Goal: Information Seeking & Learning: Learn about a topic

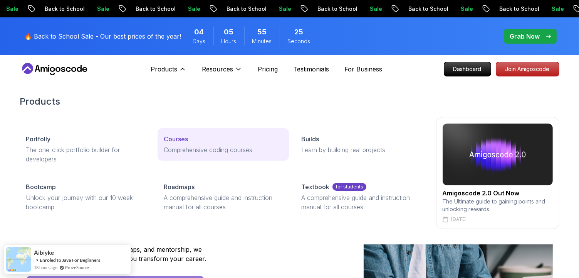
click at [175, 142] on p "Courses" at bounding box center [176, 138] width 24 height 9
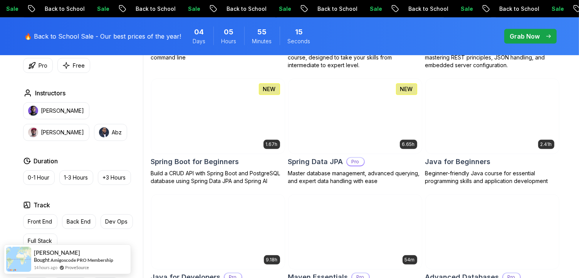
scroll to position [357, 0]
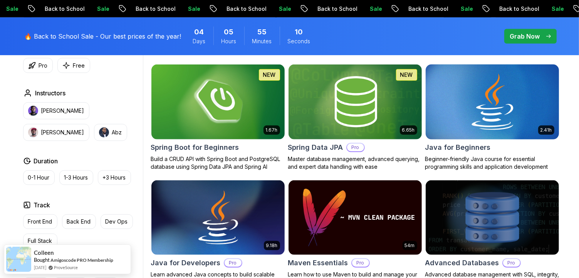
click at [450, 91] on img at bounding box center [493, 101] width 140 height 78
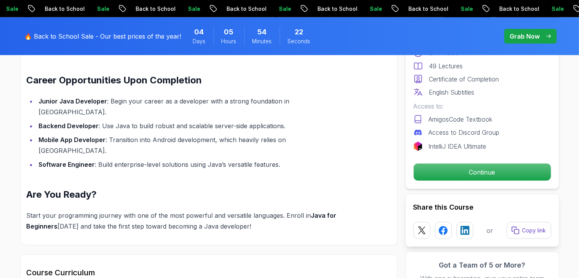
scroll to position [903, 0]
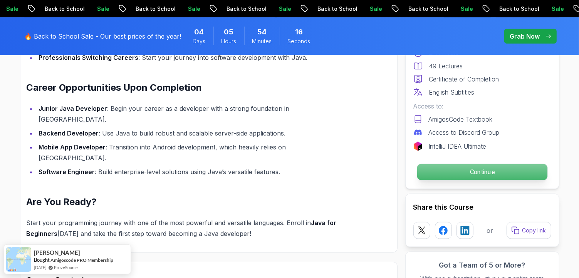
click at [475, 167] on p "Continue" at bounding box center [482, 172] width 130 height 16
click at [470, 174] on p "Continue" at bounding box center [482, 172] width 130 height 16
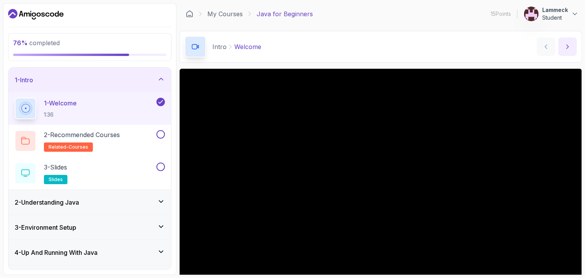
click at [566, 45] on icon "next content" at bounding box center [568, 47] width 8 height 8
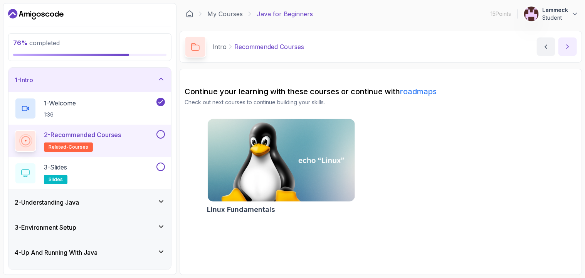
click at [566, 45] on icon "next content" at bounding box center [568, 47] width 8 height 8
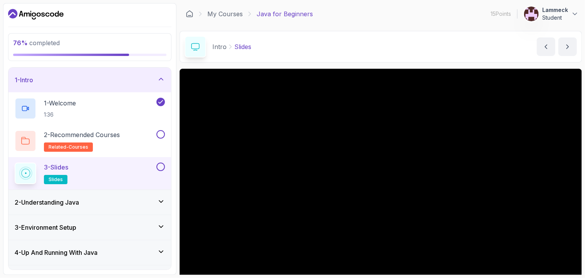
click at [141, 198] on div "2 - Understanding Java" at bounding box center [90, 201] width 150 height 9
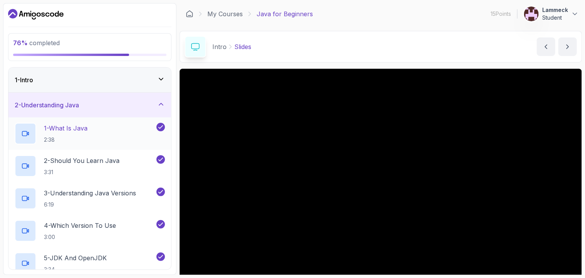
click at [51, 125] on p "1 - What Is Java" at bounding box center [66, 127] width 44 height 9
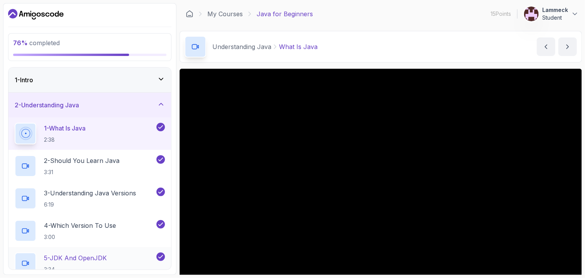
click at [86, 253] on p "5 - JDK And OpenJDK" at bounding box center [75, 257] width 63 height 9
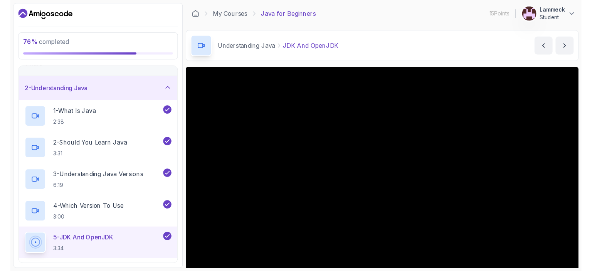
scroll to position [15, 0]
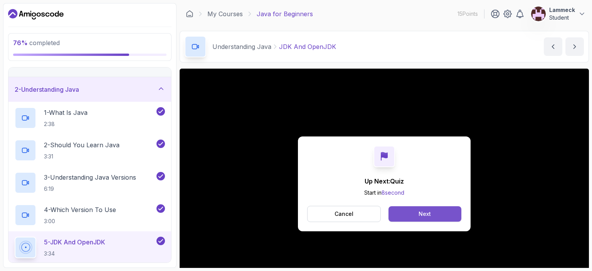
click at [406, 210] on button "Next" at bounding box center [425, 213] width 73 height 15
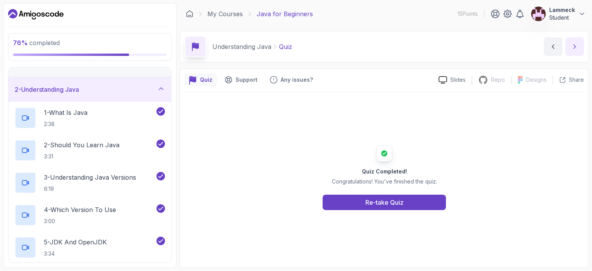
click at [575, 51] on button "next content" at bounding box center [575, 46] width 19 height 19
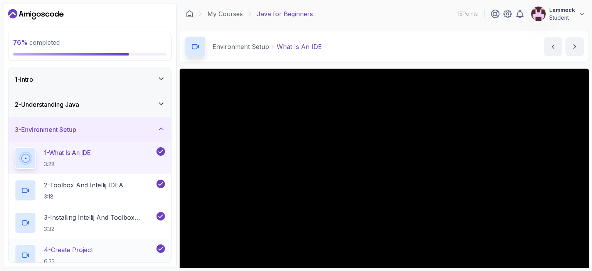
click at [84, 248] on p "4 - Create Project" at bounding box center [68, 249] width 49 height 9
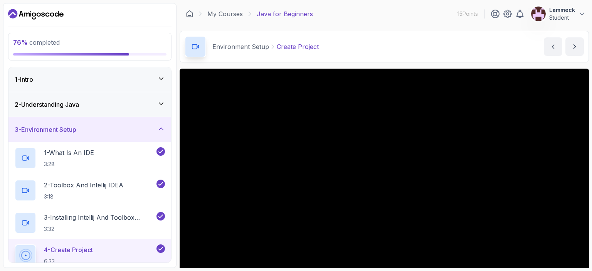
click at [30, 251] on icon at bounding box center [25, 255] width 9 height 9
click at [28, 257] on icon at bounding box center [25, 255] width 9 height 9
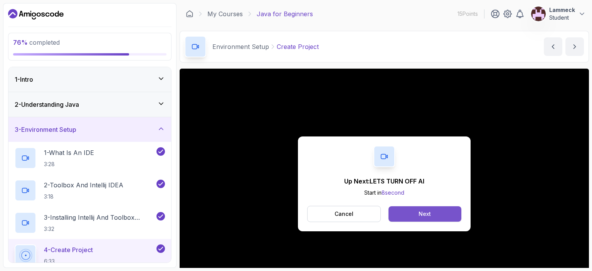
click at [451, 219] on button "Next" at bounding box center [425, 213] width 73 height 15
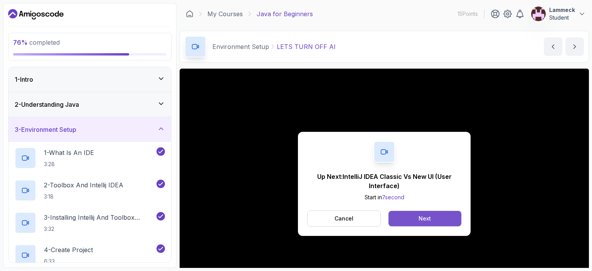
click at [427, 219] on div "Next" at bounding box center [425, 219] width 12 height 8
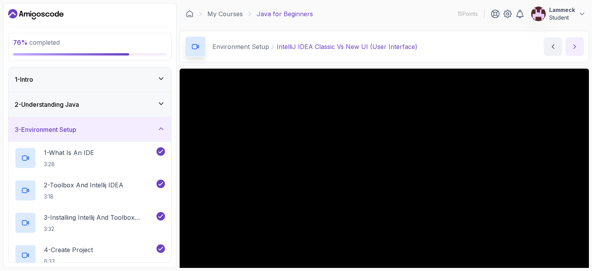
click at [571, 46] on icon "next content" at bounding box center [575, 47] width 8 height 8
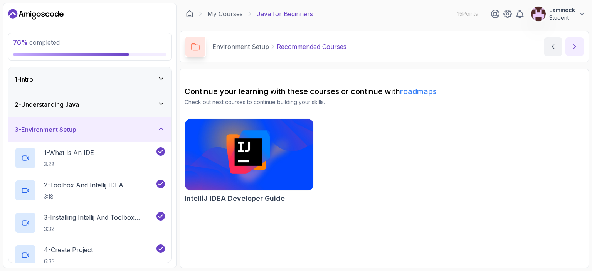
click at [571, 46] on button "next content" at bounding box center [575, 46] width 19 height 19
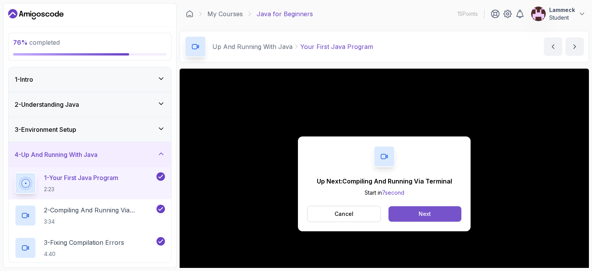
click at [395, 209] on button "Next" at bounding box center [425, 213] width 73 height 15
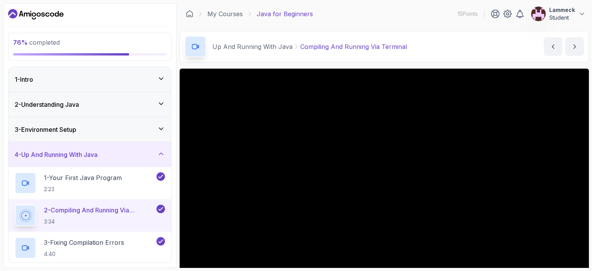
click at [172, 81] on div "76 % completed 1 - Intro 2 - Understanding Java 3 - Environment Setup 4 - Up An…" at bounding box center [89, 135] width 173 height 265
click at [177, 253] on div "76 % completed 1 - Intro 2 - Understanding Java 3 - Environment Setup 4 - Up An…" at bounding box center [296, 135] width 586 height 265
click at [572, 50] on icon "next content" at bounding box center [575, 47] width 8 height 8
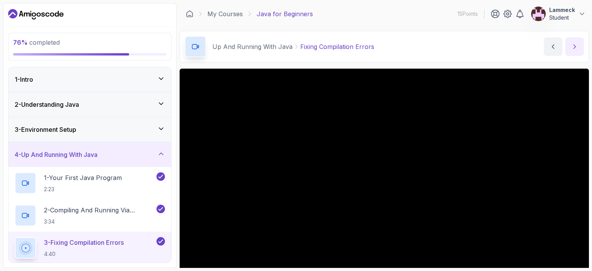
click at [571, 50] on icon "next content" at bounding box center [575, 47] width 8 height 8
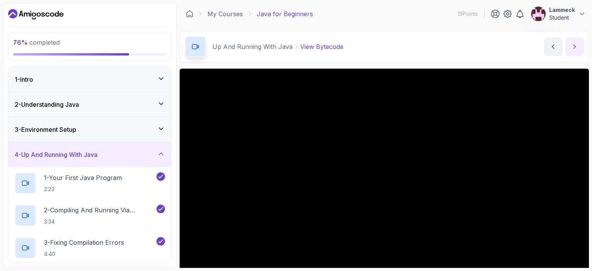
click at [571, 51] on button "next content" at bounding box center [575, 46] width 19 height 19
click at [570, 51] on button "next content" at bounding box center [575, 46] width 19 height 19
click at [552, 49] on icon "previous content" at bounding box center [553, 47] width 8 height 8
click at [574, 46] on icon "next content" at bounding box center [575, 47] width 8 height 8
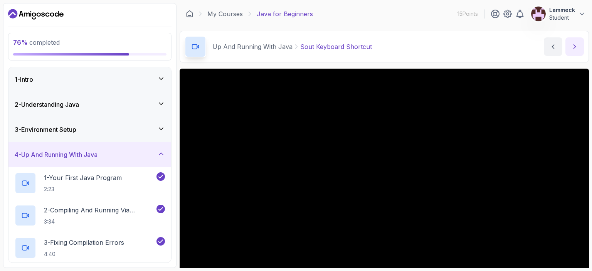
click at [574, 47] on icon "next content" at bounding box center [575, 47] width 8 height 8
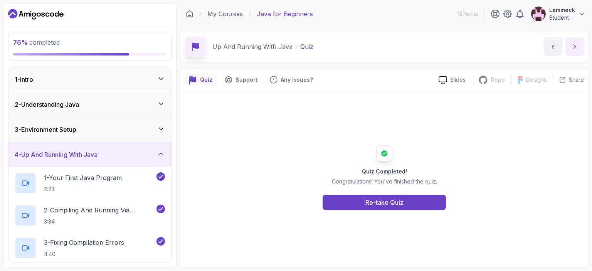
click at [574, 48] on icon "next content" at bounding box center [575, 47] width 8 height 8
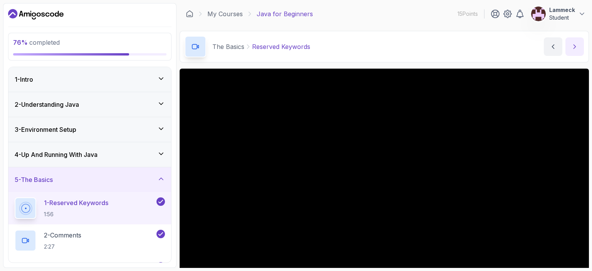
click at [574, 48] on icon "next content" at bounding box center [575, 47] width 8 height 8
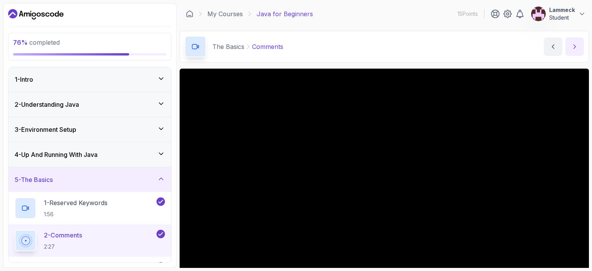
click at [573, 48] on icon "next content" at bounding box center [575, 47] width 8 height 8
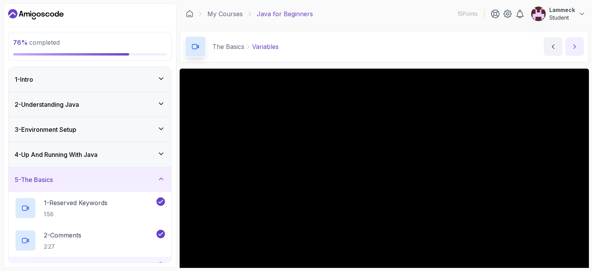
click at [573, 48] on icon "next content" at bounding box center [575, 47] width 8 height 8
click at [579, 47] on button "next content" at bounding box center [575, 46] width 19 height 19
click at [557, 46] on button "previous content" at bounding box center [553, 46] width 19 height 19
click at [555, 51] on button "previous content" at bounding box center [553, 46] width 19 height 19
click at [578, 52] on button "next content" at bounding box center [575, 46] width 19 height 19
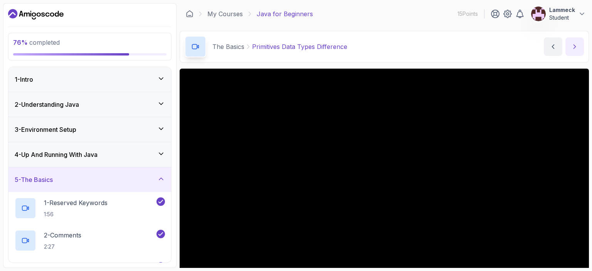
click at [577, 52] on button "next content" at bounding box center [575, 46] width 19 height 19
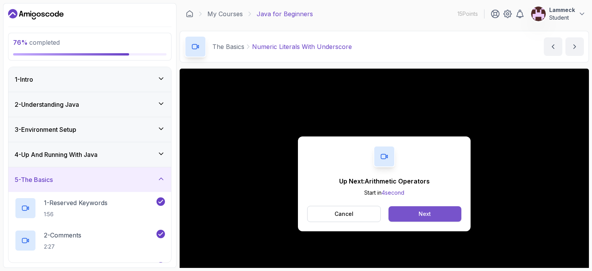
click at [409, 212] on button "Next" at bounding box center [425, 213] width 73 height 15
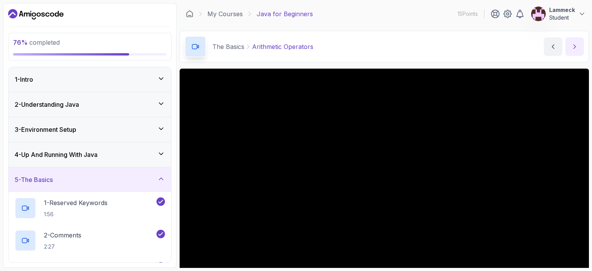
click at [577, 45] on icon "next content" at bounding box center [575, 47] width 8 height 8
click at [576, 52] on button "next content" at bounding box center [575, 46] width 19 height 19
click at [576, 50] on icon "next content" at bounding box center [575, 47] width 8 height 8
click at [575, 44] on icon "next content" at bounding box center [575, 47] width 8 height 8
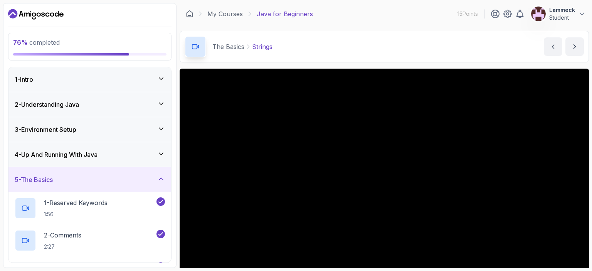
click at [566, 37] on button "next content" at bounding box center [575, 46] width 19 height 19
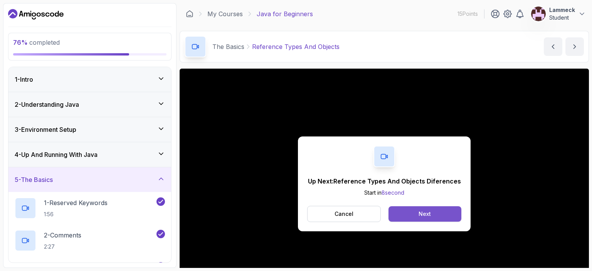
click at [410, 210] on button "Next" at bounding box center [425, 213] width 73 height 15
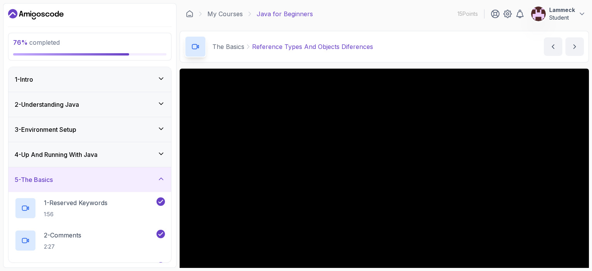
scroll to position [84, 0]
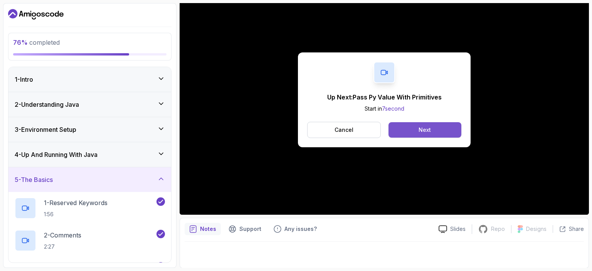
click at [398, 131] on button "Next" at bounding box center [425, 129] width 73 height 15
click at [429, 130] on div "Next" at bounding box center [425, 130] width 12 height 8
